Goal: Task Accomplishment & Management: Manage account settings

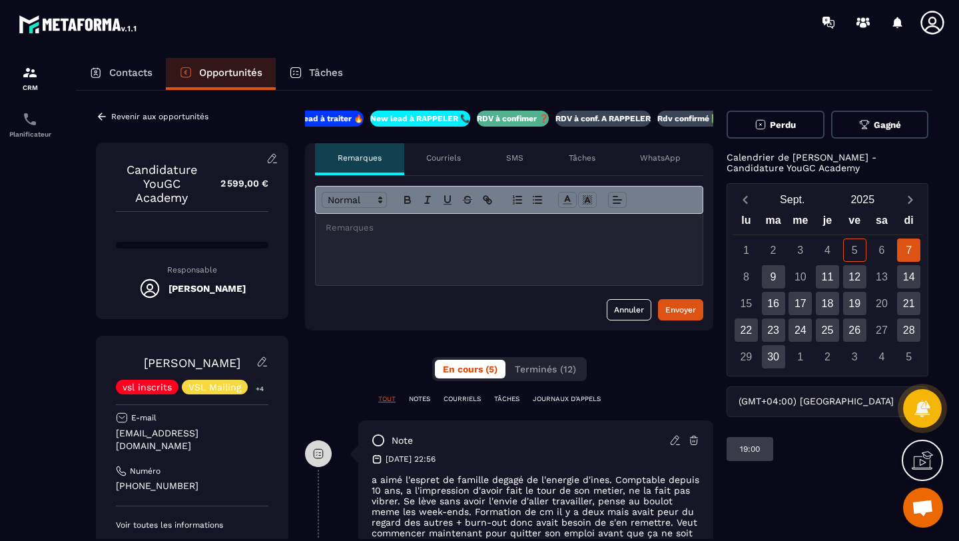
click at [874, 127] on span "Gagné" at bounding box center [887, 125] width 27 height 10
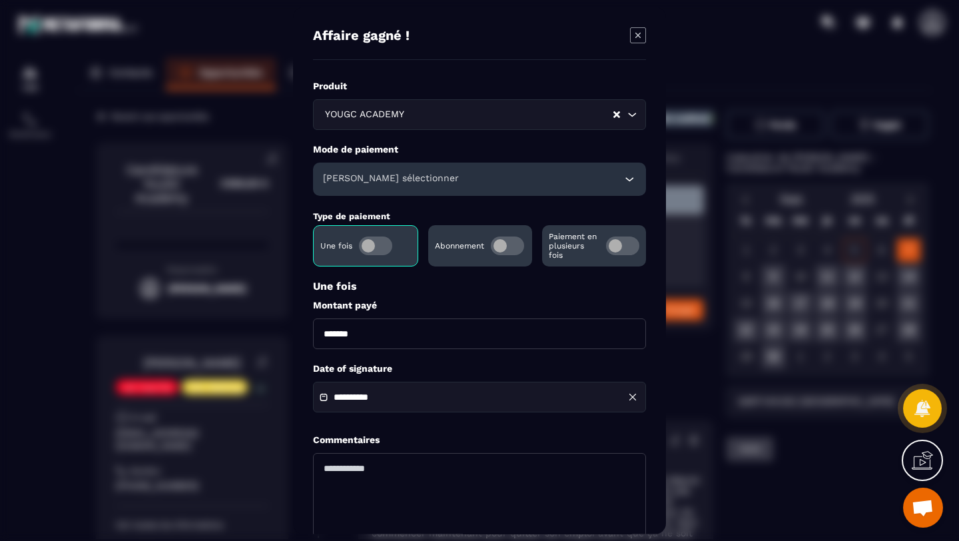
click at [611, 246] on span "Modal window" at bounding box center [622, 246] width 33 height 19
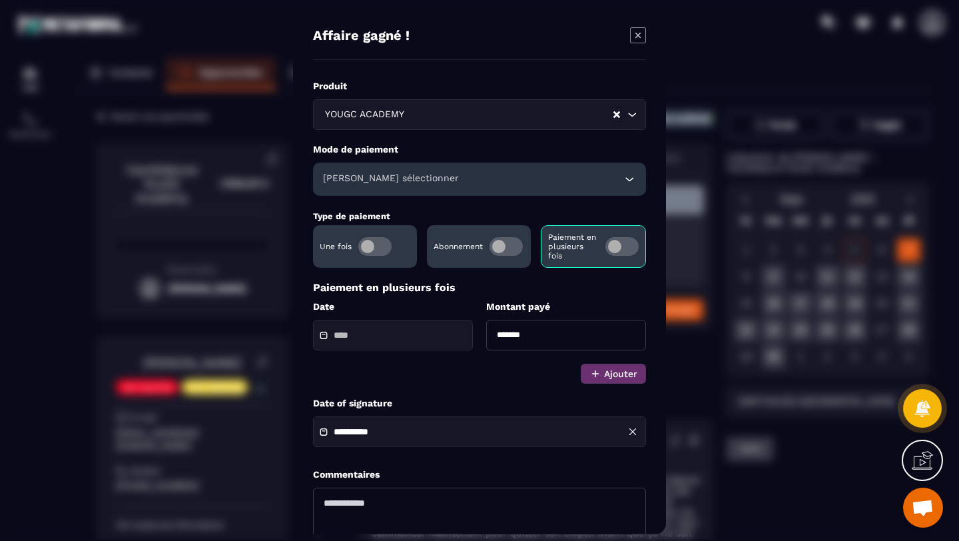
click at [508, 338] on input "*******" at bounding box center [566, 335] width 160 height 31
type input "*******"
click at [398, 348] on div "Modal window" at bounding box center [393, 335] width 160 height 31
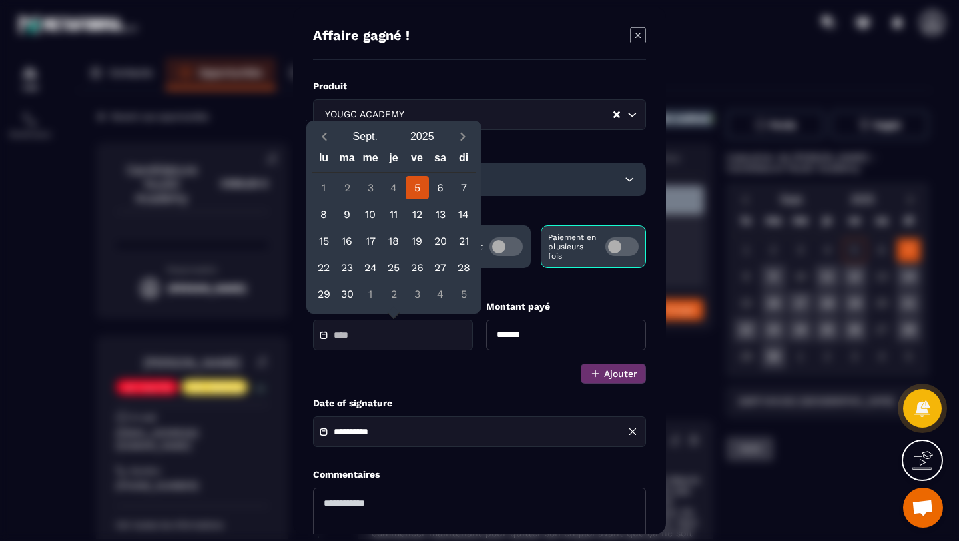
click at [415, 186] on div "5" at bounding box center [417, 187] width 23 height 23
type input "**********"
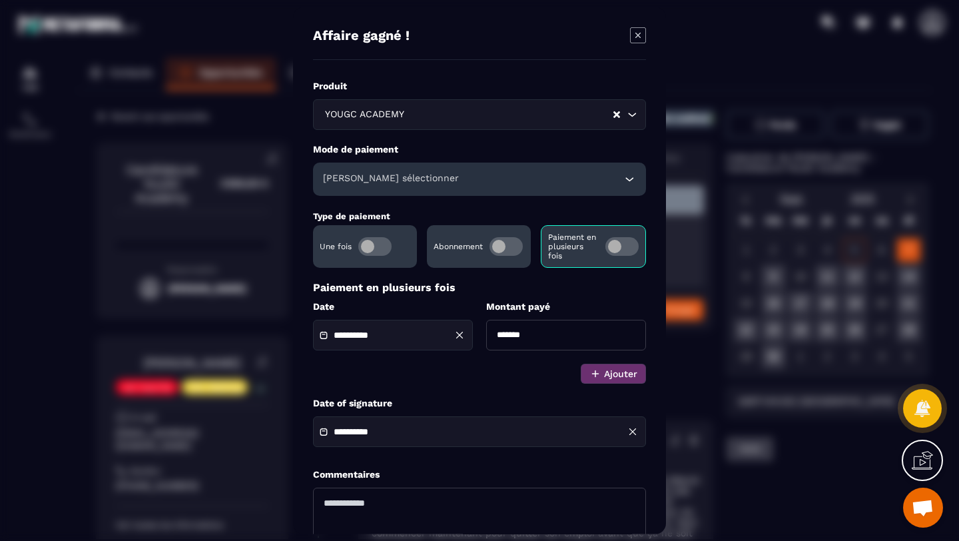
click at [350, 185] on h6 "Veuillez sélectionner" at bounding box center [391, 179] width 136 height 13
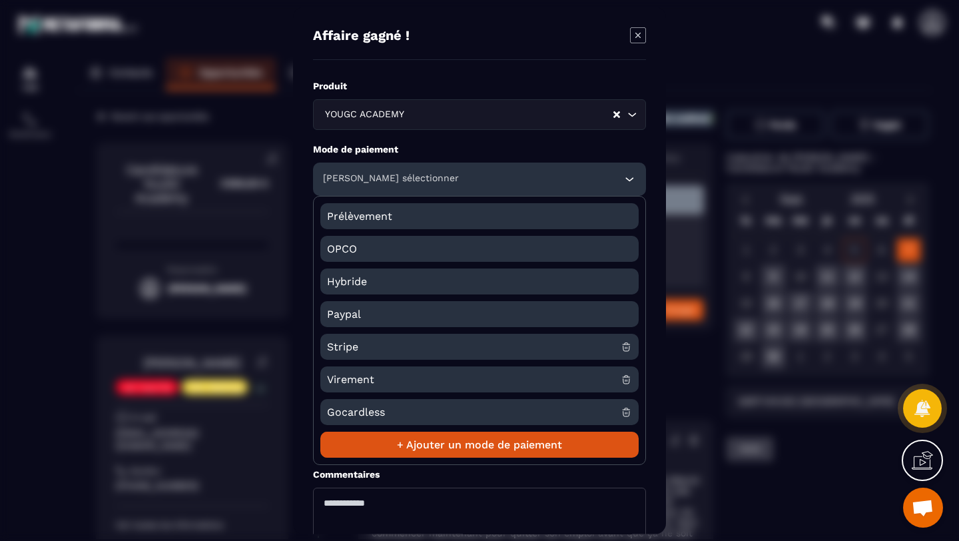
click at [356, 345] on span "Stripe" at bounding box center [474, 347] width 294 height 26
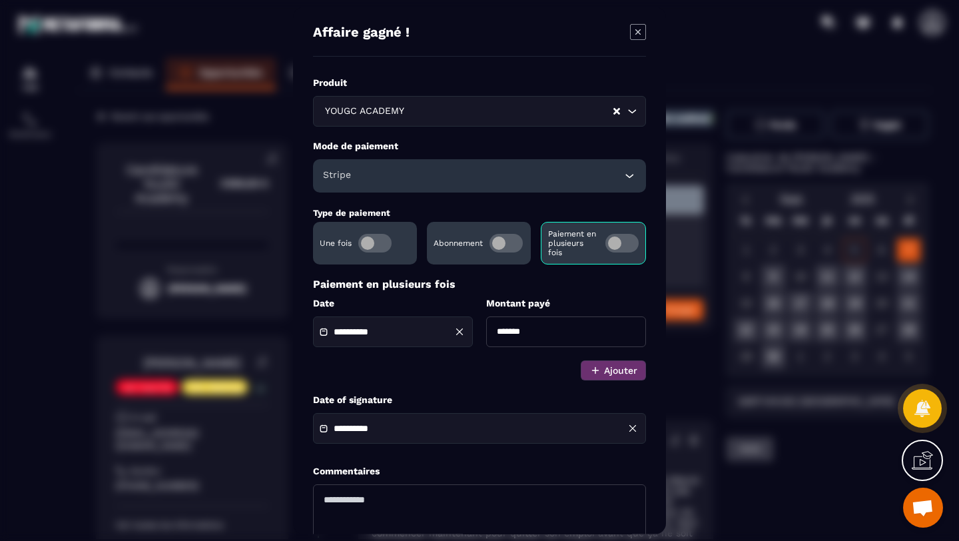
scroll to position [5, 0]
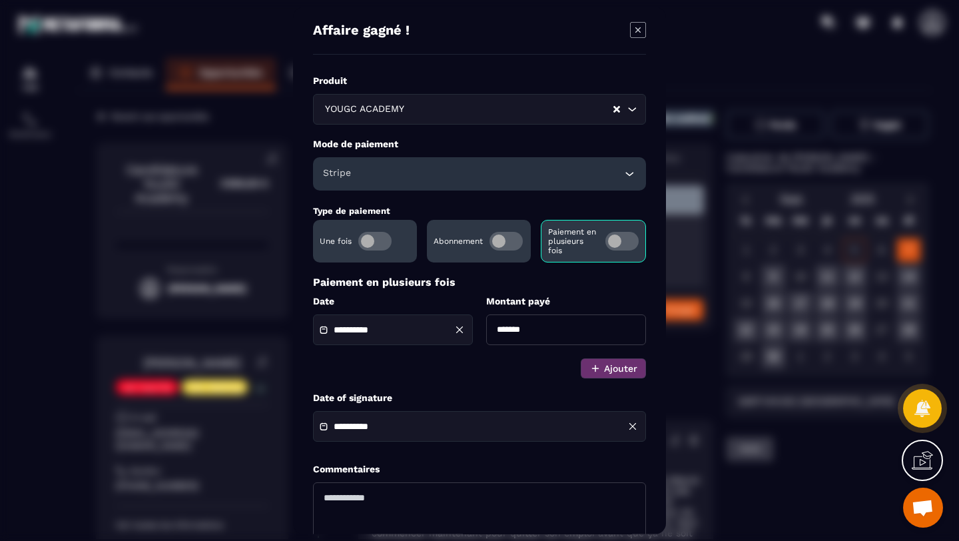
click at [350, 171] on h6 "Stripe" at bounding box center [337, 173] width 28 height 13
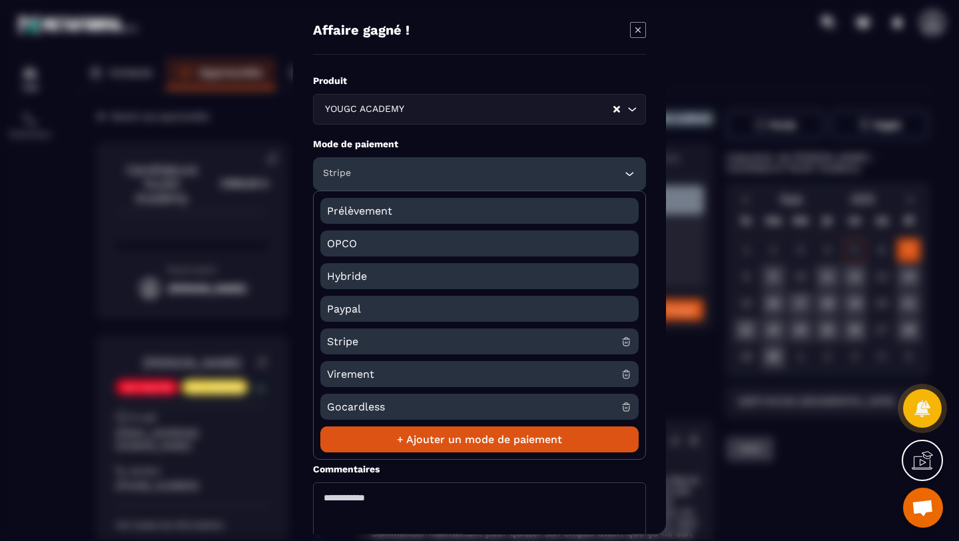
click at [350, 171] on h6 "Stripe" at bounding box center [337, 173] width 28 height 13
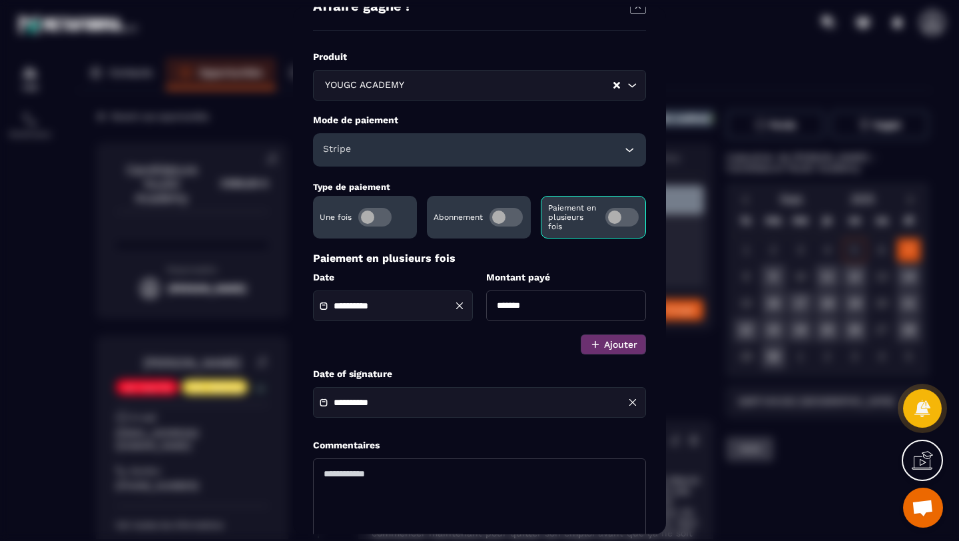
scroll to position [114, 0]
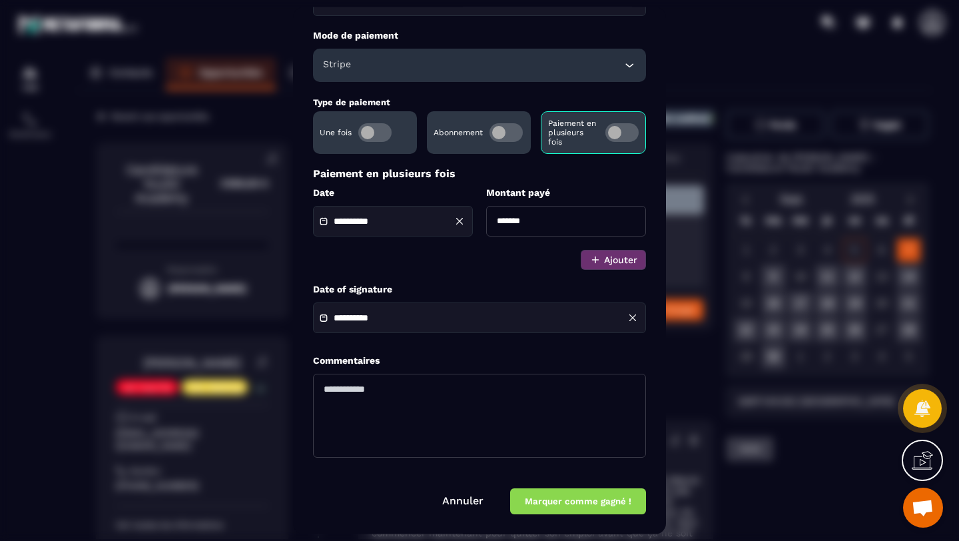
click at [579, 504] on button "Marquer comme gagné !" at bounding box center [578, 501] width 136 height 26
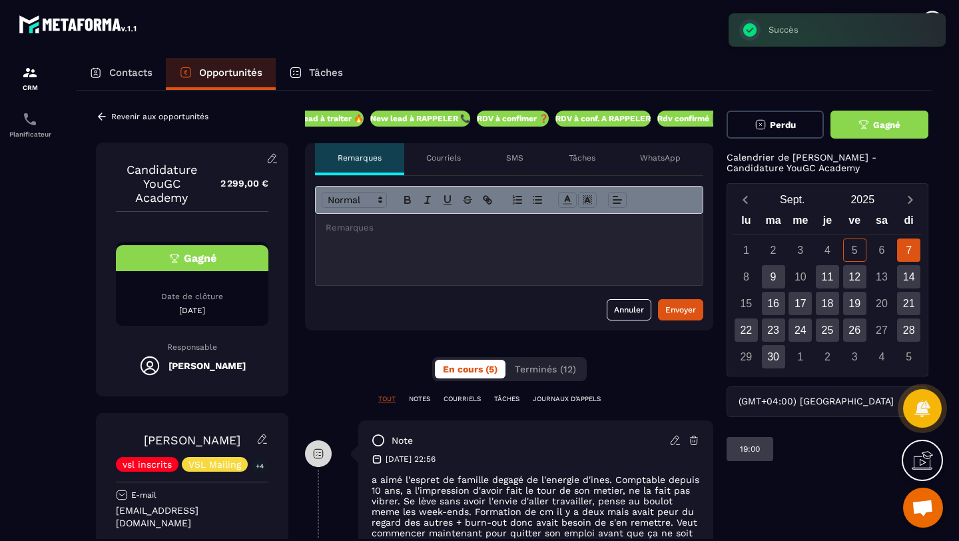
scroll to position [182, 0]
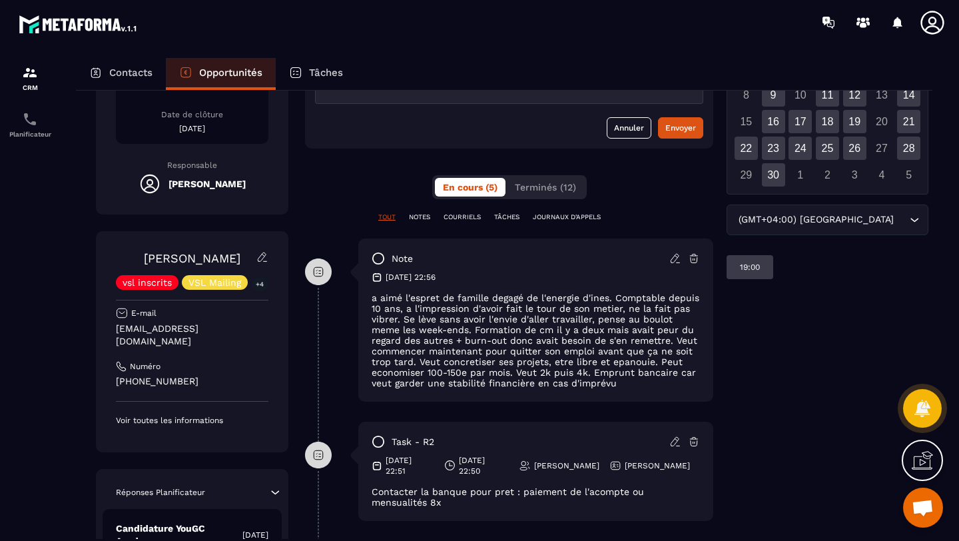
click at [216, 75] on p "Opportunités" at bounding box center [230, 73] width 63 height 12
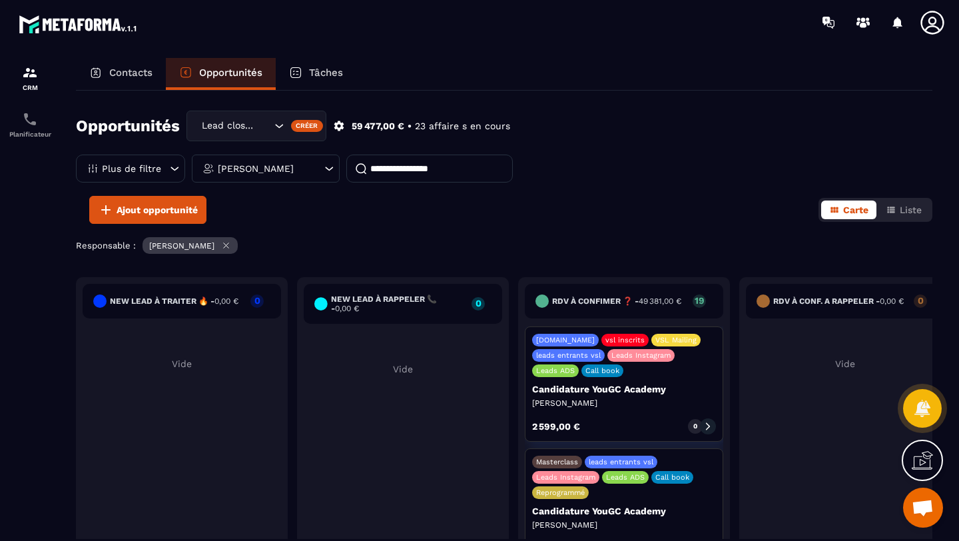
click at [710, 424] on icon at bounding box center [708, 426] width 4 height 7
click at [706, 422] on icon at bounding box center [708, 426] width 9 height 9
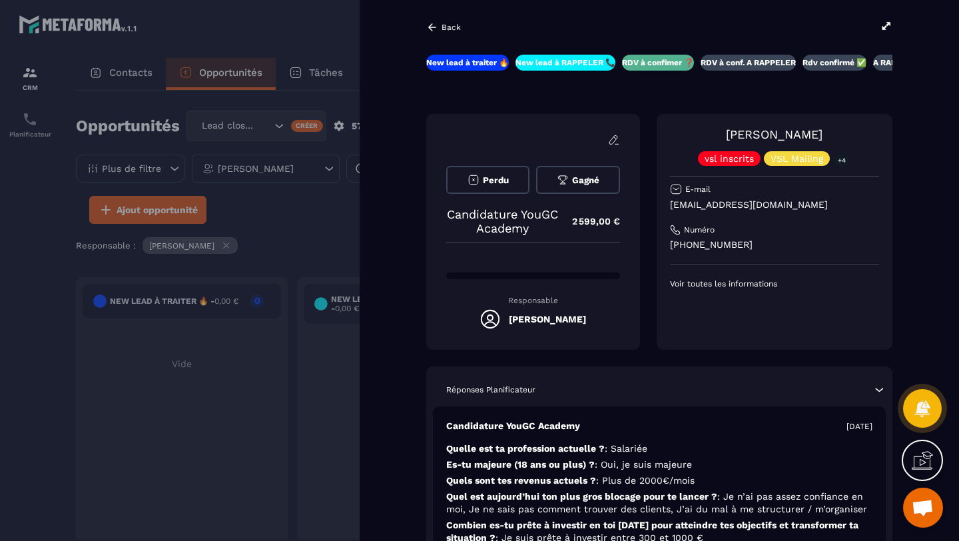
scroll to position [95, 0]
click at [433, 27] on icon at bounding box center [432, 26] width 8 height 7
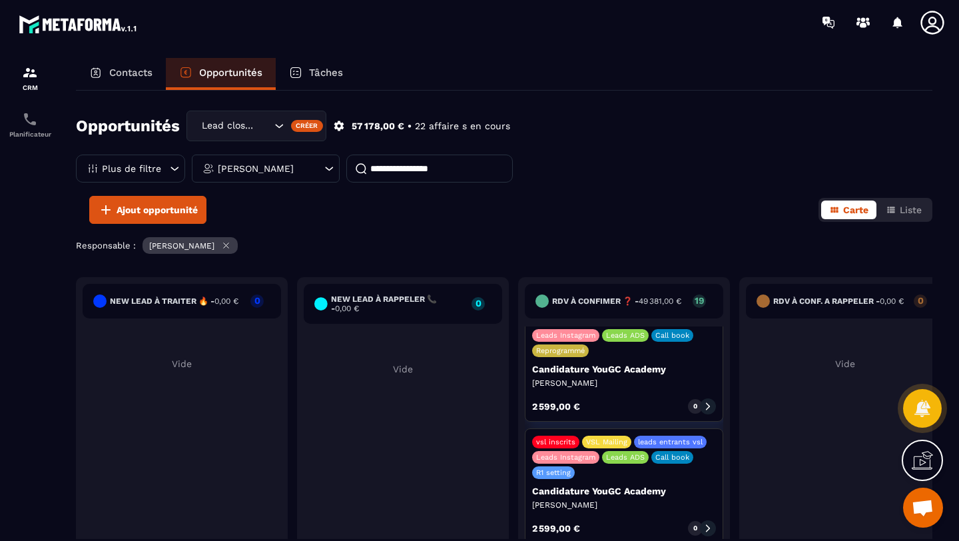
scroll to position [0, 0]
